Goal: Transaction & Acquisition: Purchase product/service

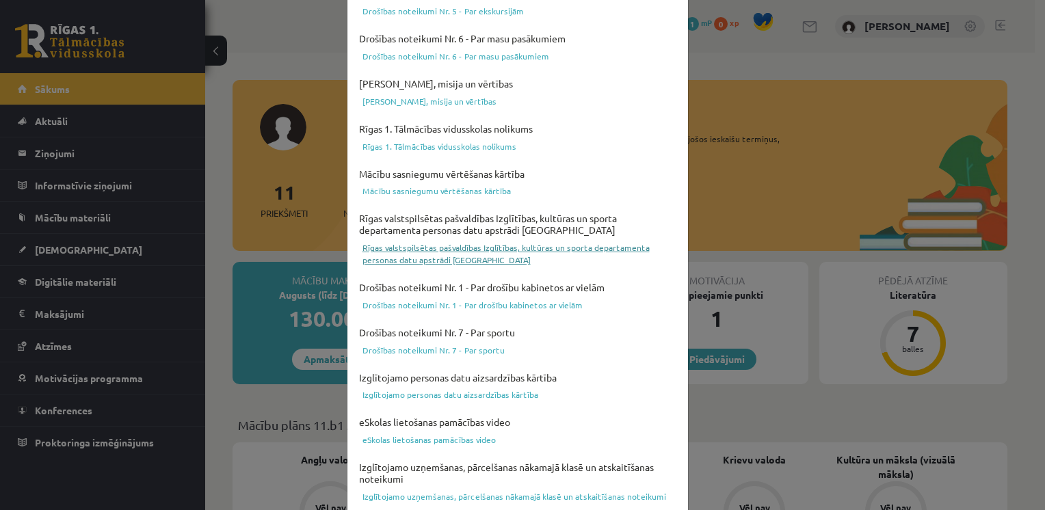
scroll to position [474, 0]
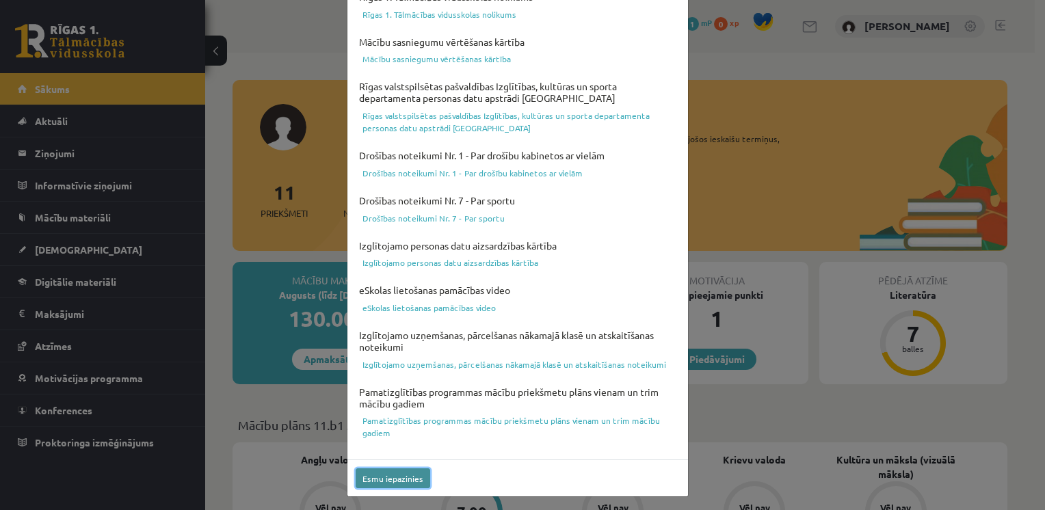
click at [392, 476] on button "Esmu iepazinies" at bounding box center [392, 478] width 75 height 20
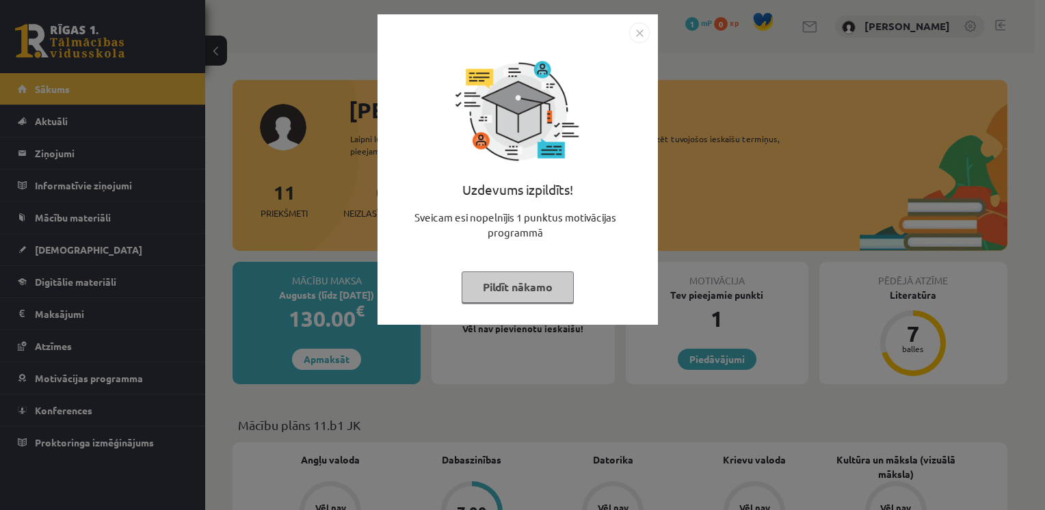
click at [641, 33] on img "Close" at bounding box center [639, 33] width 21 height 21
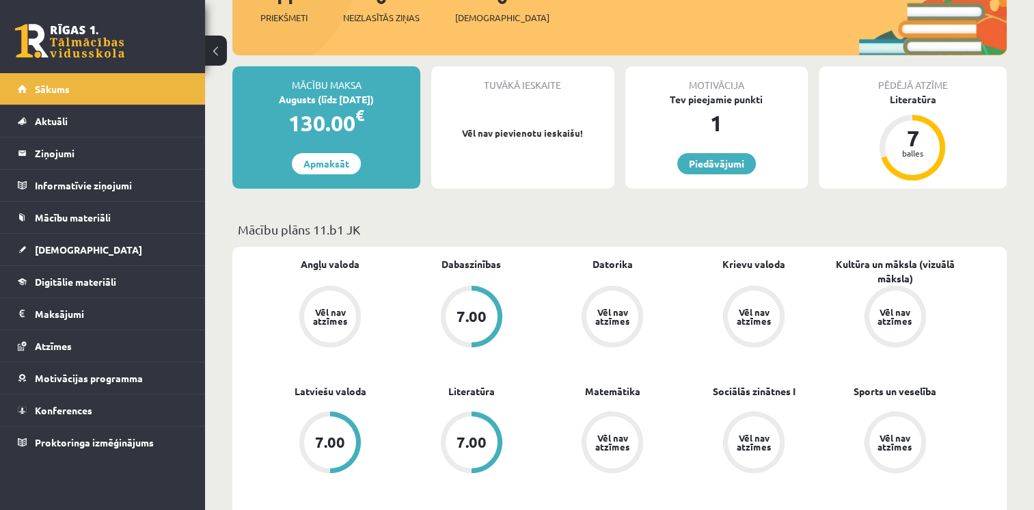
scroll to position [159, 0]
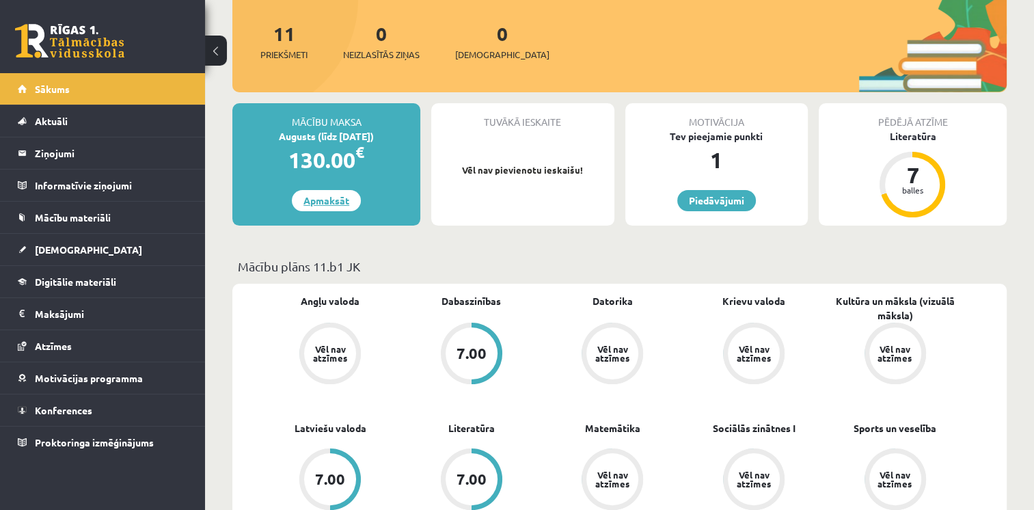
click at [324, 204] on link "Apmaksāt" at bounding box center [326, 200] width 69 height 21
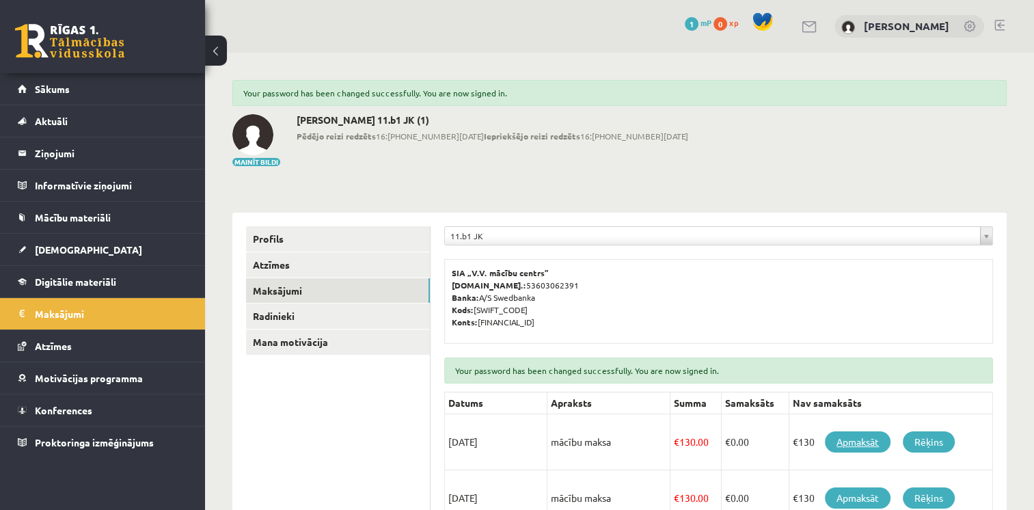
click at [855, 442] on link "Apmaksāt" at bounding box center [858, 441] width 66 height 21
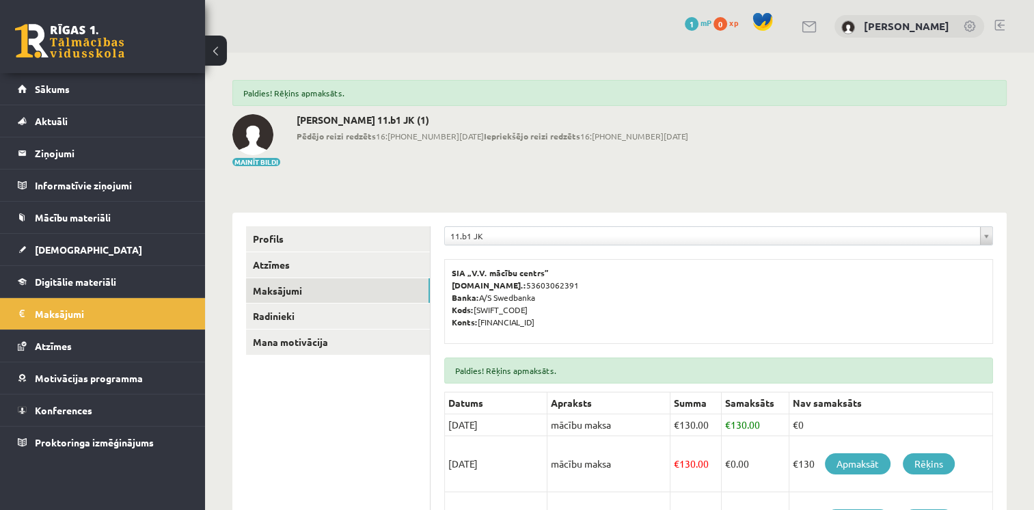
click at [1001, 21] on link at bounding box center [1000, 25] width 10 height 11
